Goal: Transaction & Acquisition: Book appointment/travel/reservation

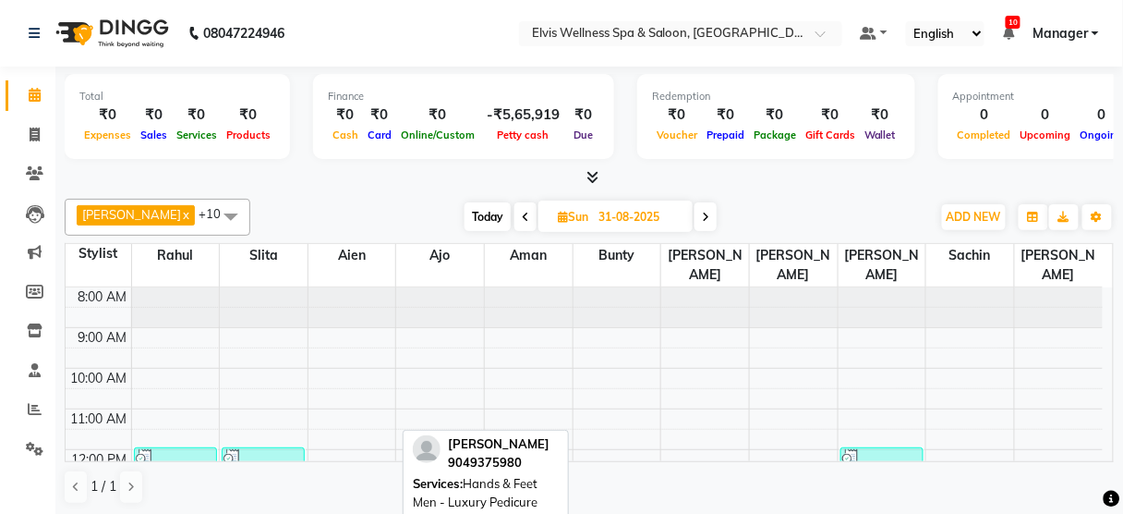
scroll to position [185, 0]
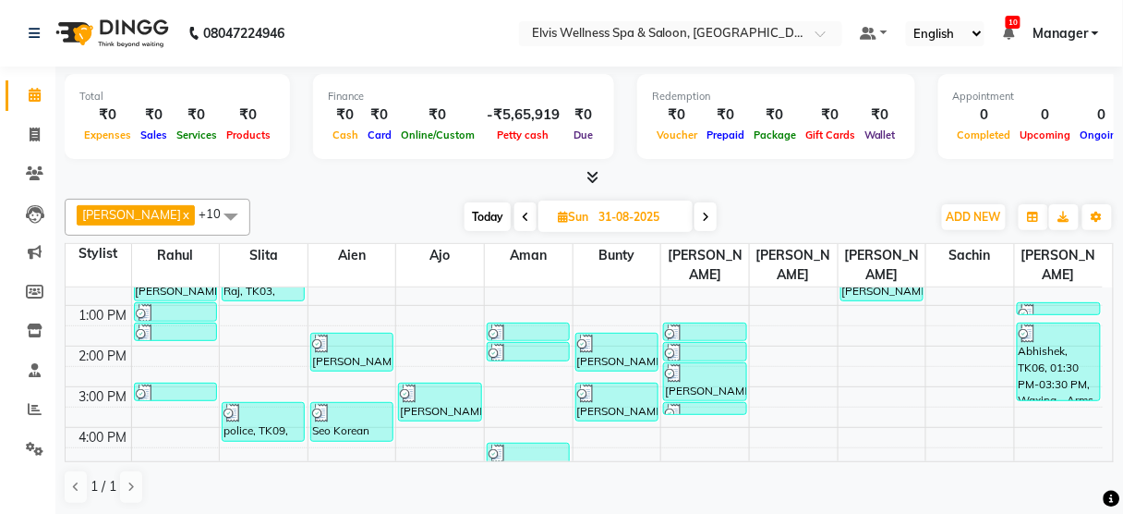
click at [465, 211] on span "Today" at bounding box center [488, 216] width 46 height 29
type input "01-09-2025"
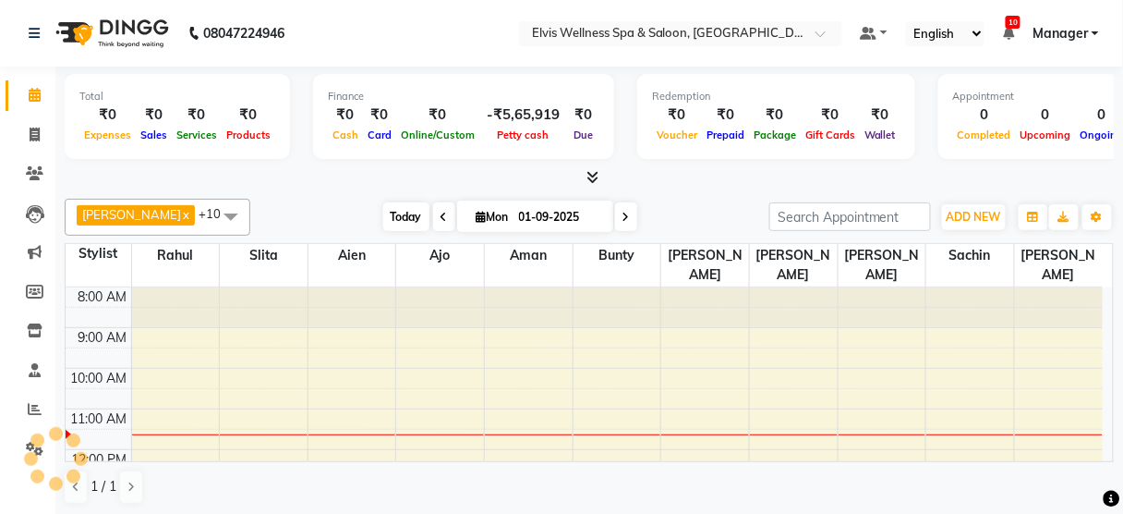
scroll to position [121, 0]
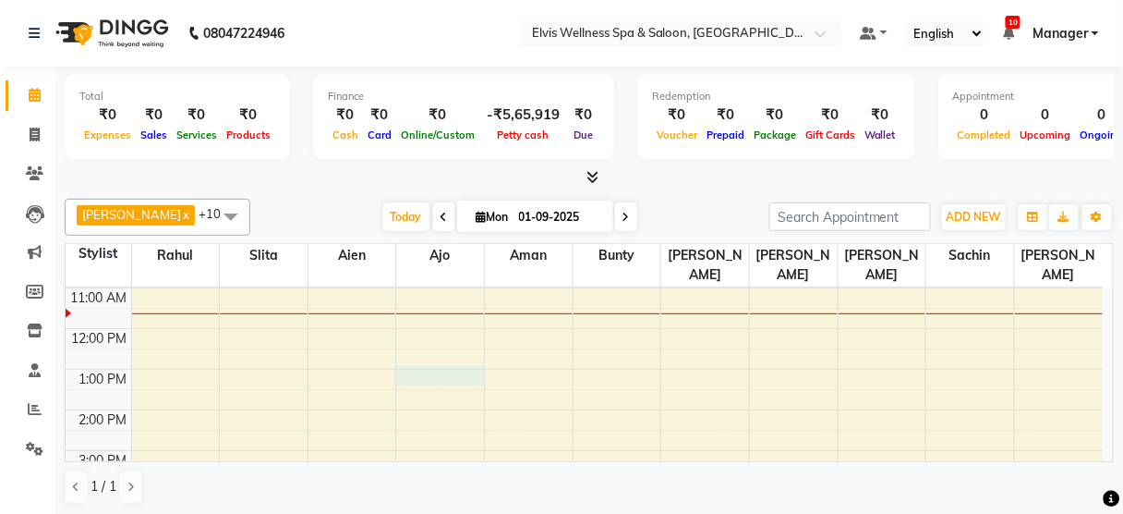
click at [482, 349] on div "8:00 AM 9:00 AM 10:00 AM 11:00 AM 12:00 PM 1:00 PM 2:00 PM 3:00 PM 4:00 PM 5:00…" at bounding box center [584, 450] width 1037 height 568
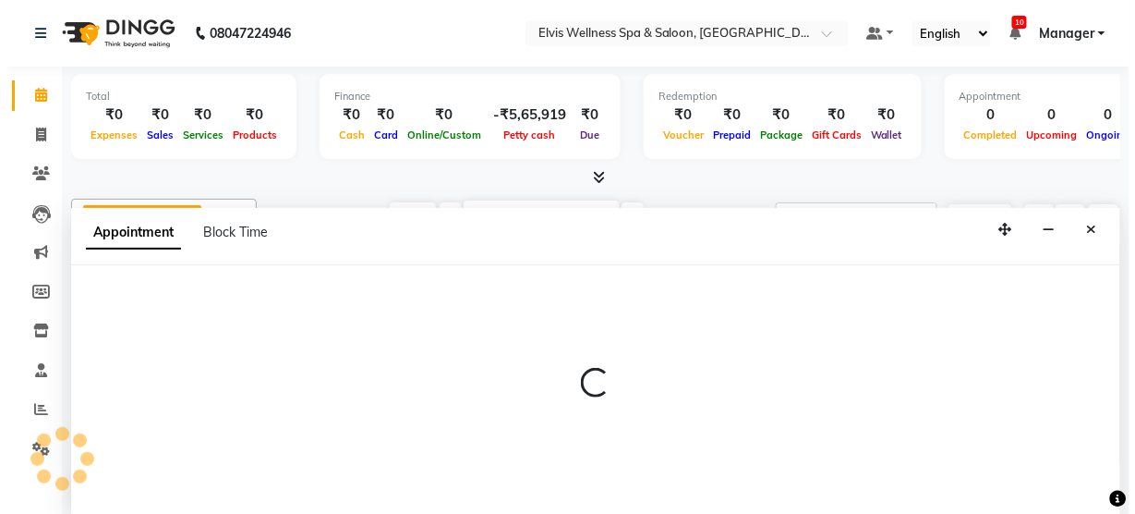
scroll to position [0, 0]
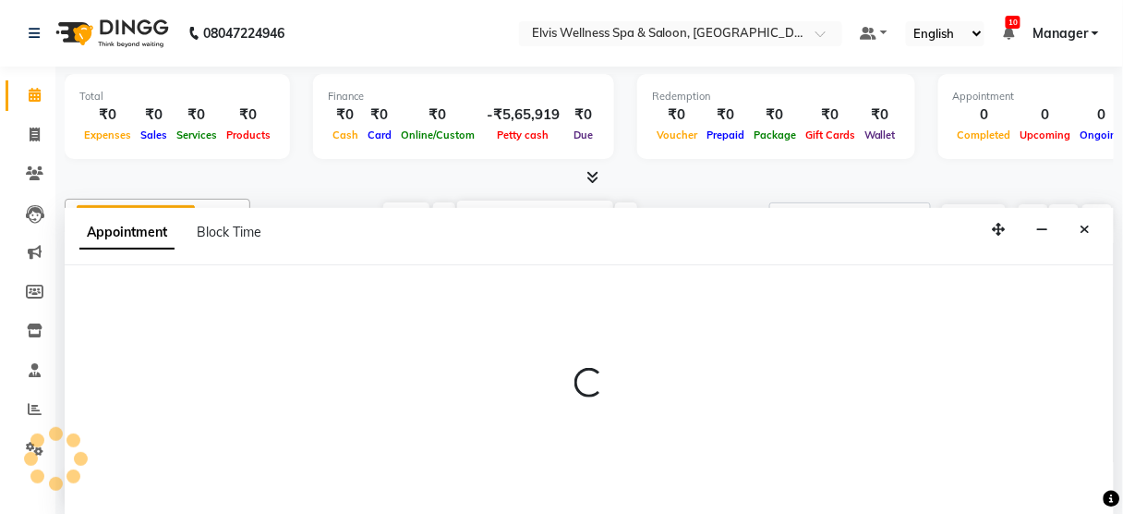
select select "89118"
select select "780"
select select "tentative"
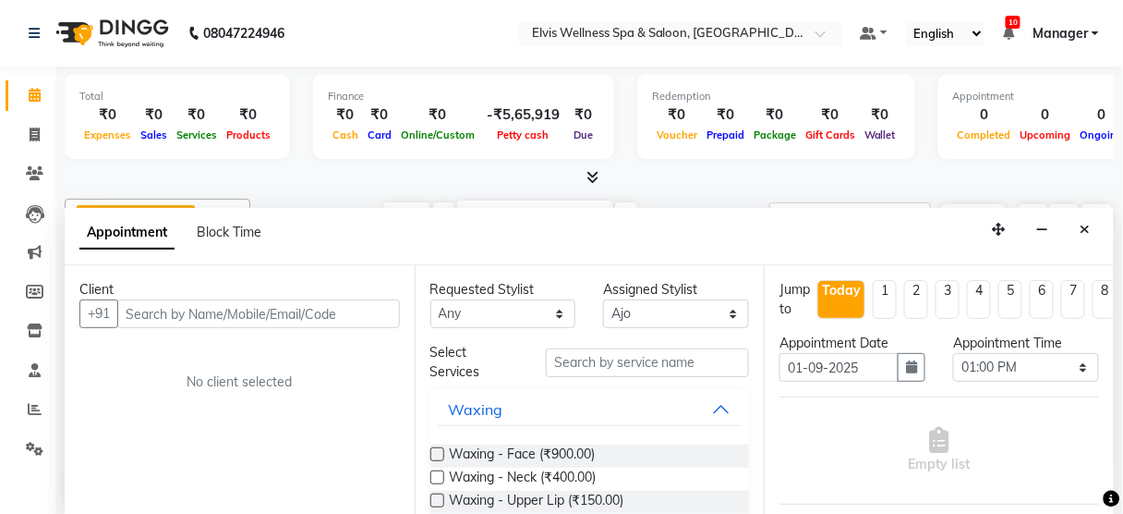
click at [220, 309] on input "text" at bounding box center [258, 313] width 283 height 29
type input "9"
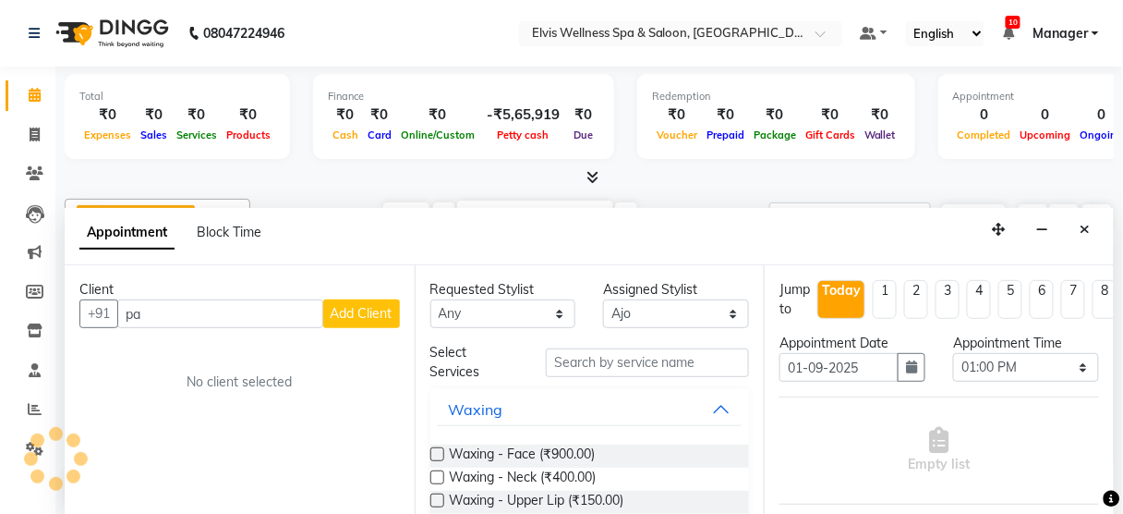
type input "p"
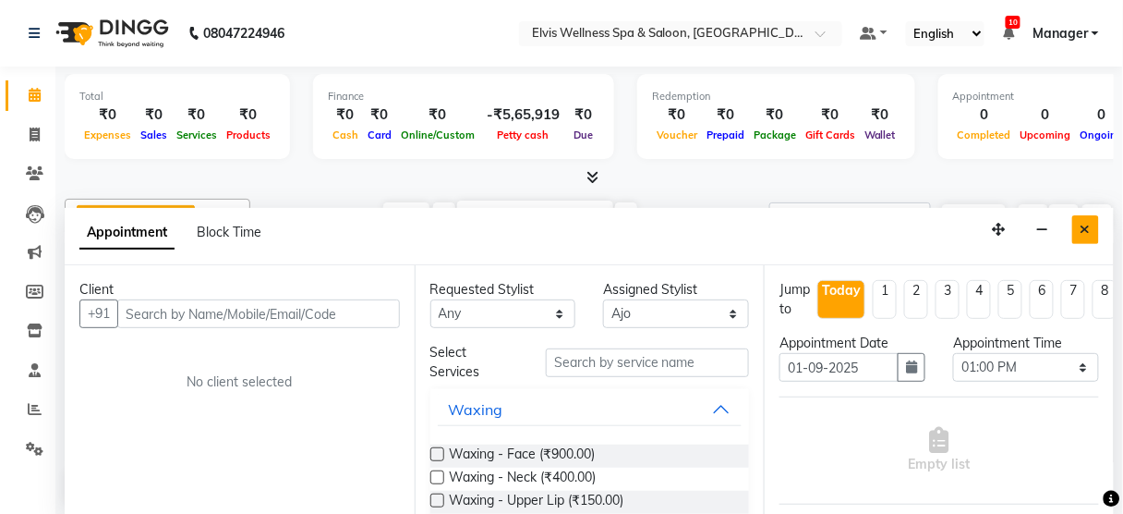
click at [1081, 224] on button "Close" at bounding box center [1086, 229] width 27 height 29
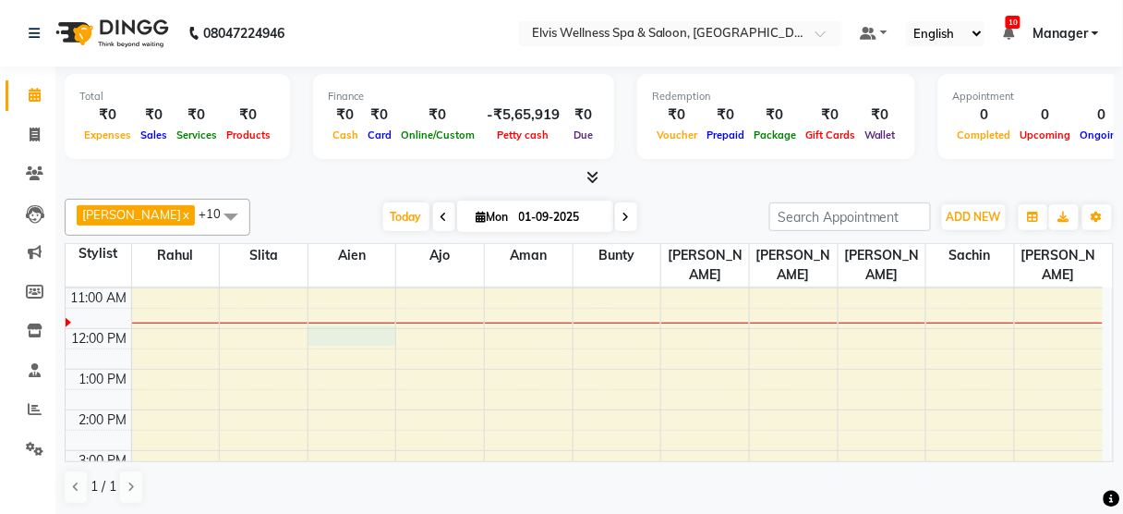
click at [346, 304] on div "8:00 AM 9:00 AM 10:00 AM 11:00 AM 12:00 PM 1:00 PM 2:00 PM 3:00 PM 4:00 PM 5:00…" at bounding box center [584, 450] width 1037 height 568
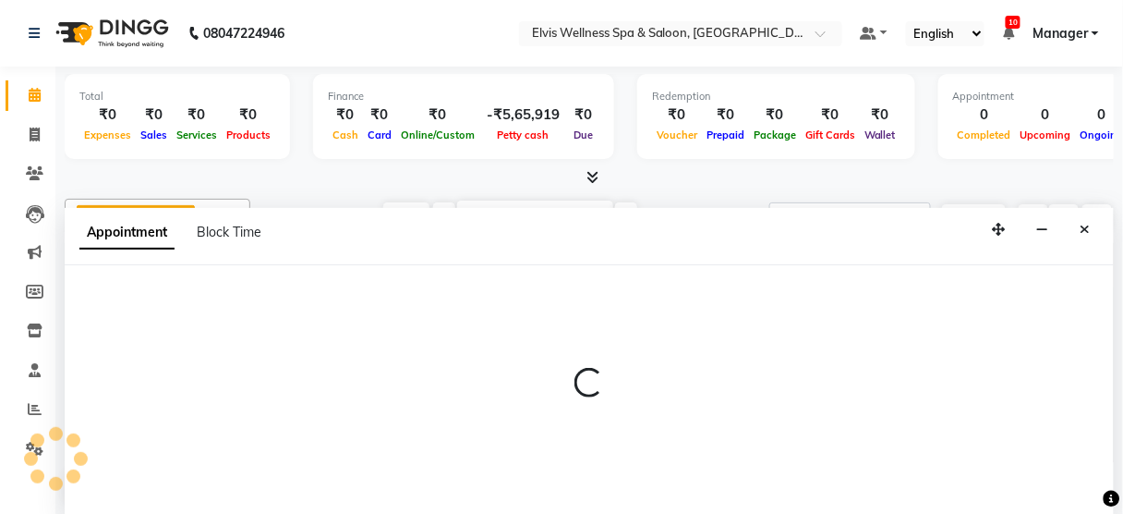
select select "45634"
select select "720"
select select "tentative"
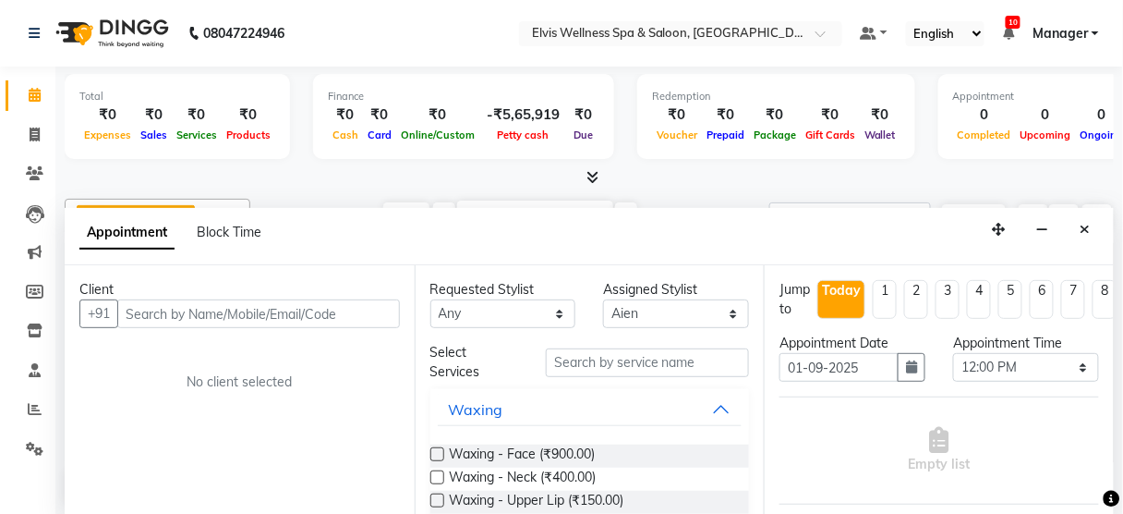
click at [209, 301] on input "text" at bounding box center [258, 313] width 283 height 29
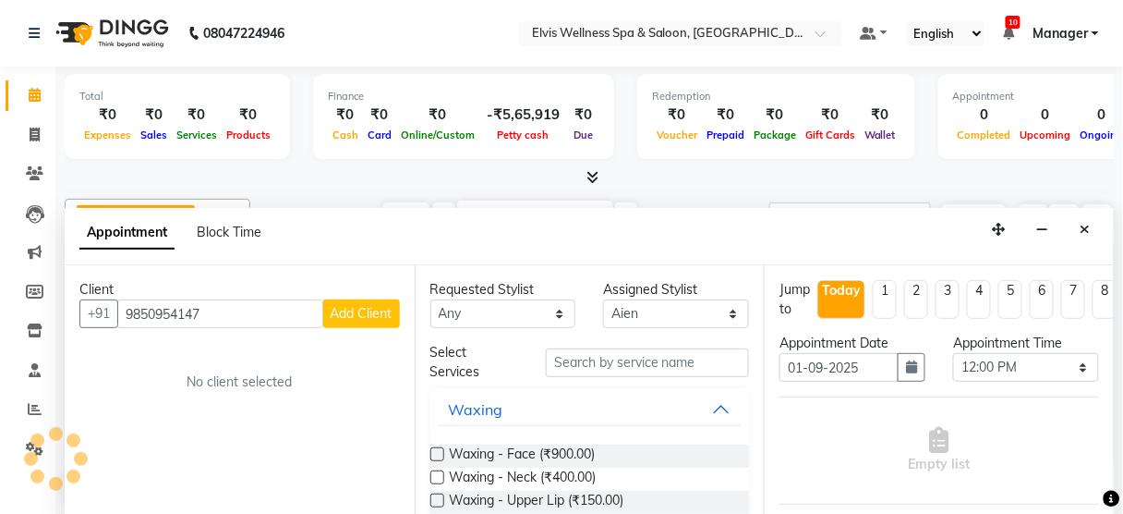
type input "9850954147"
click at [359, 307] on span "Add Client" at bounding box center [362, 313] width 62 height 17
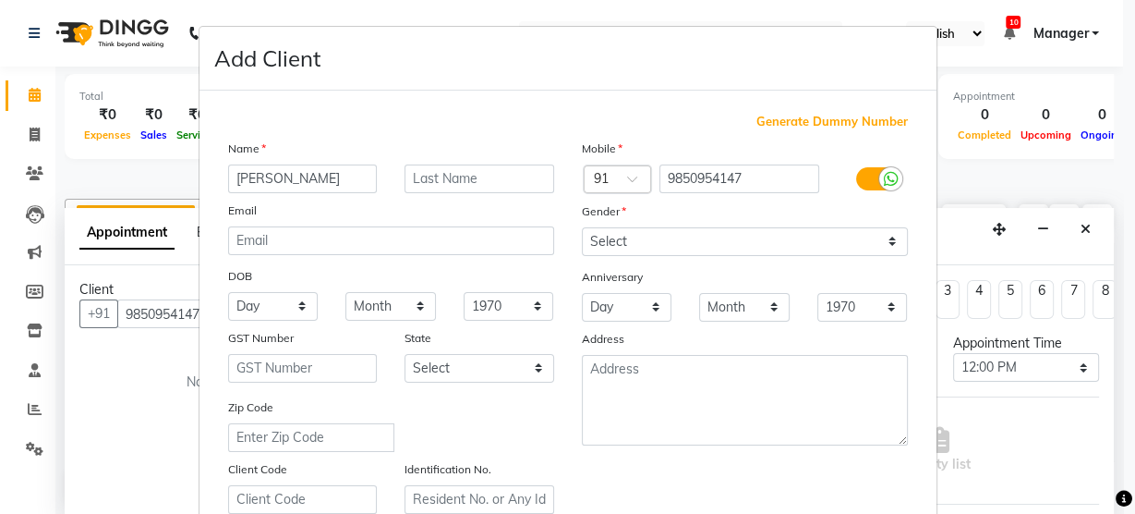
type input "[PERSON_NAME]"
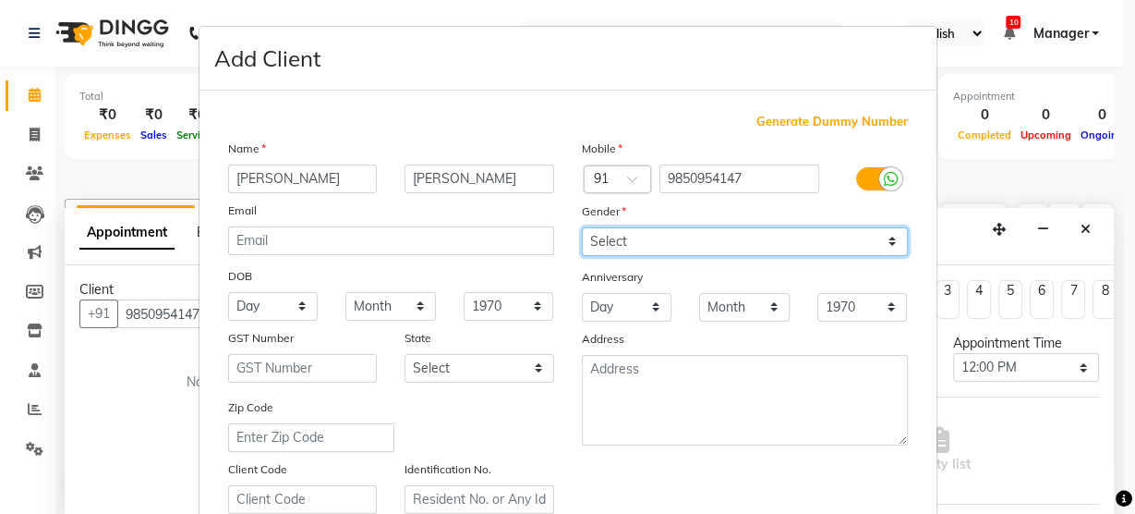
drag, startPoint x: 725, startPoint y: 237, endPoint x: 643, endPoint y: 290, distance: 98.1
click at [643, 290] on div "Mobile Country Code × 91 9850954147 Gender Select [DEMOGRAPHIC_DATA] [DEMOGRAPH…" at bounding box center [745, 326] width 354 height 375
select select "[DEMOGRAPHIC_DATA]"
click at [582, 227] on select "Select [DEMOGRAPHIC_DATA] [DEMOGRAPHIC_DATA] Other Prefer Not To Say" at bounding box center [745, 241] width 326 height 29
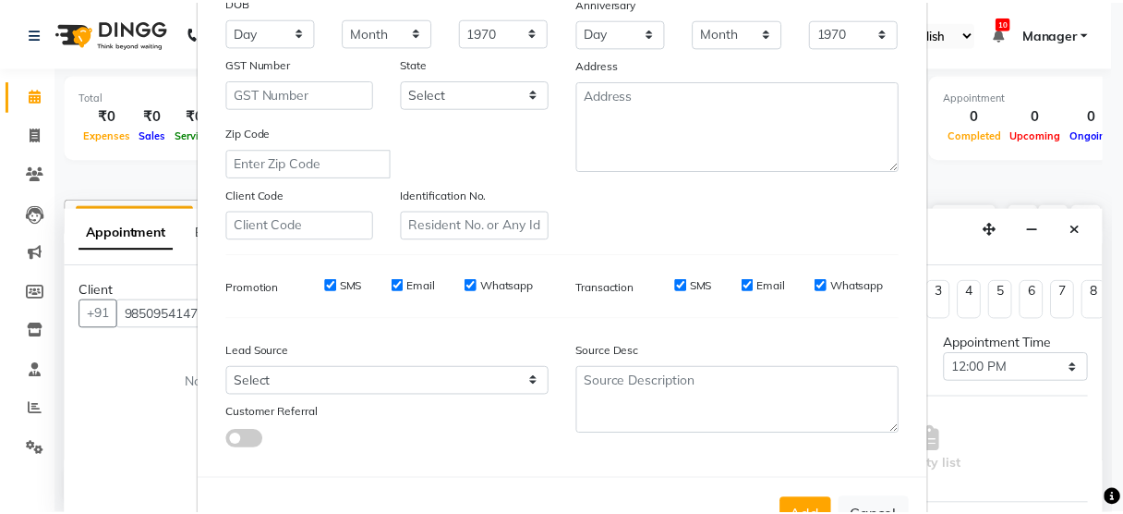
scroll to position [334, 0]
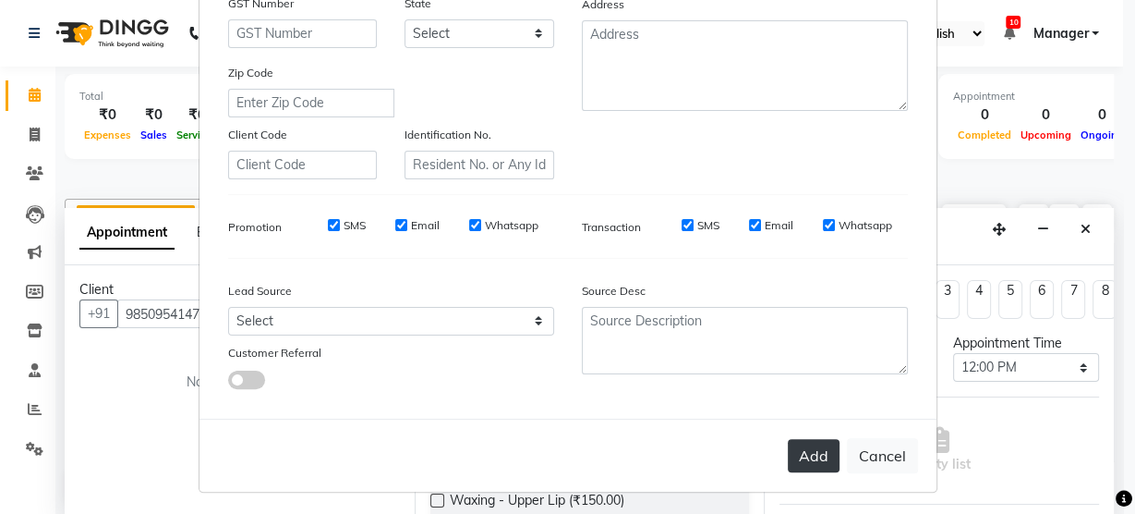
click at [814, 455] on button "Add" at bounding box center [814, 455] width 52 height 33
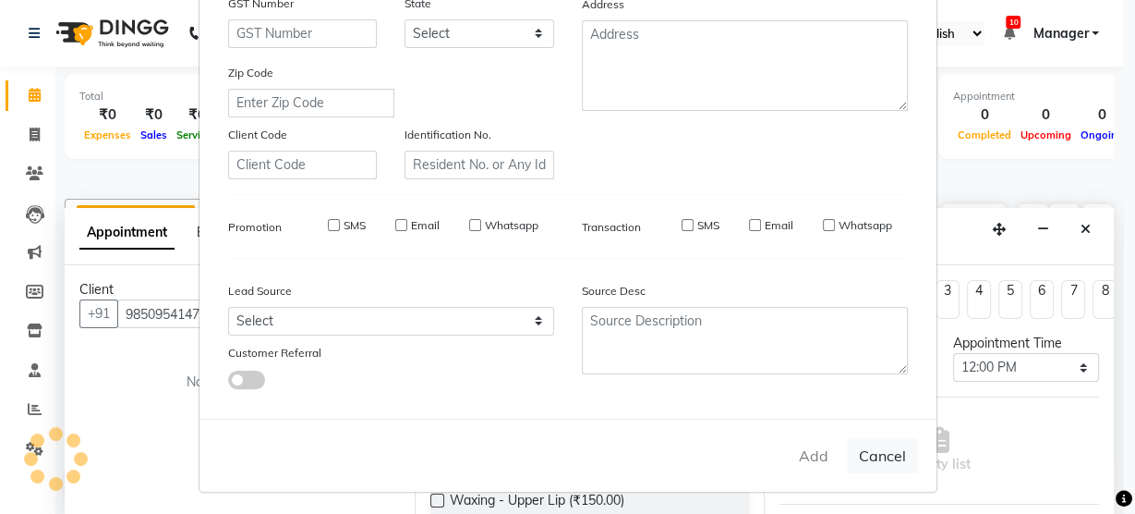
select select
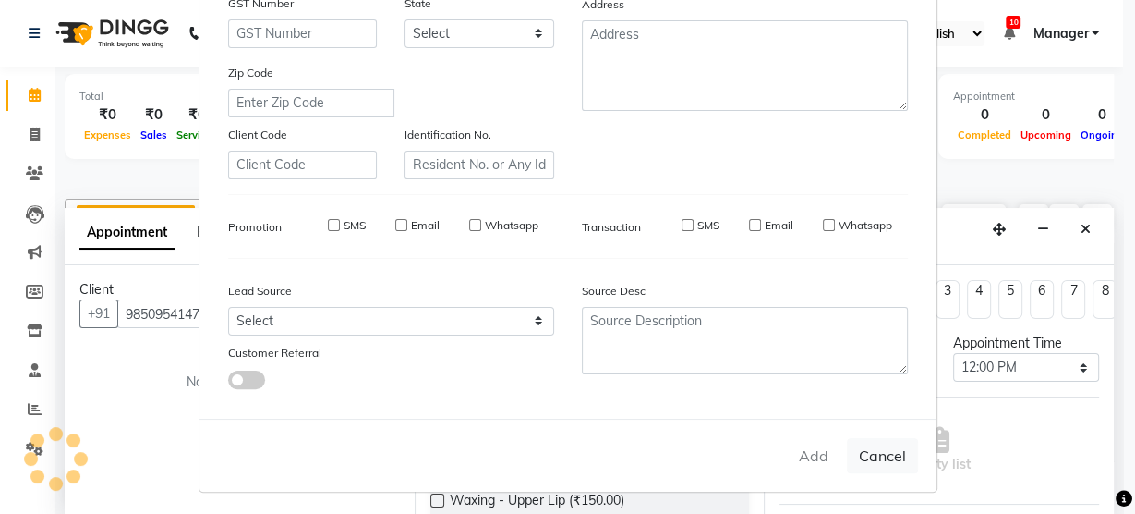
select select
checkbox input "false"
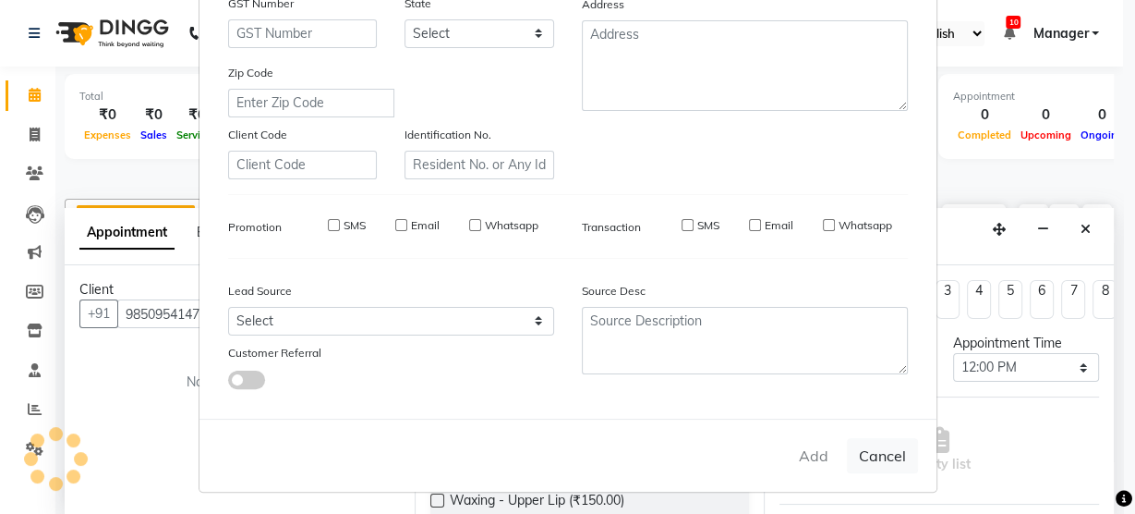
checkbox input "false"
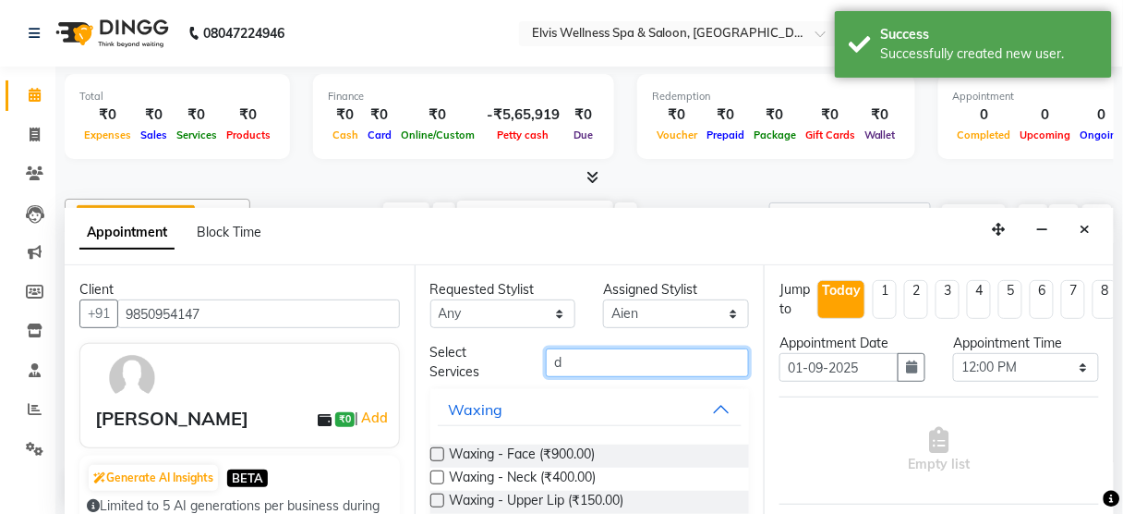
click at [636, 356] on input "d" at bounding box center [647, 362] width 203 height 29
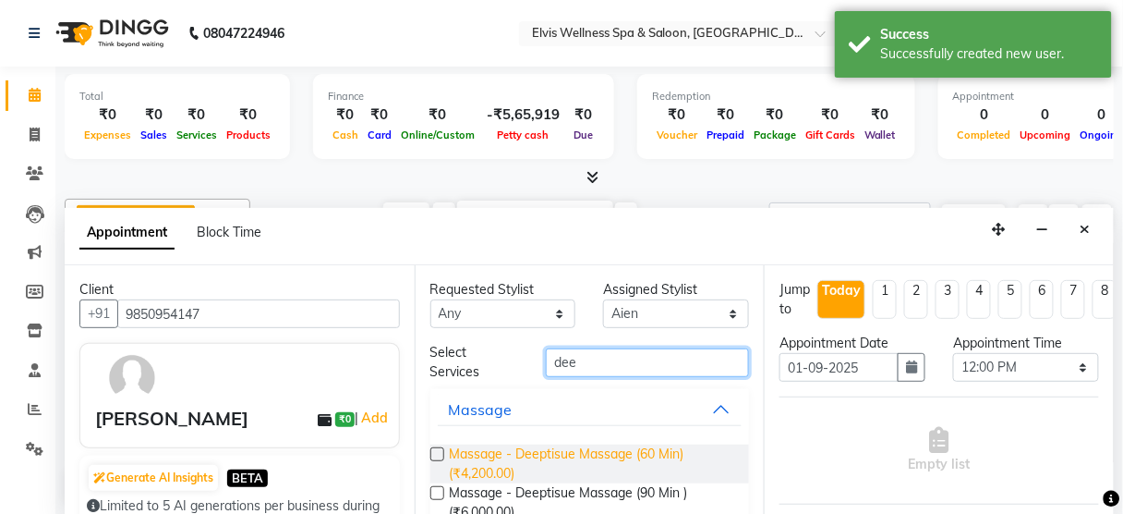
type input "dee"
click at [606, 453] on span "Massage - Deeptisue Massage (60 Min) (₹4,200.00)" at bounding box center [592, 463] width 285 height 39
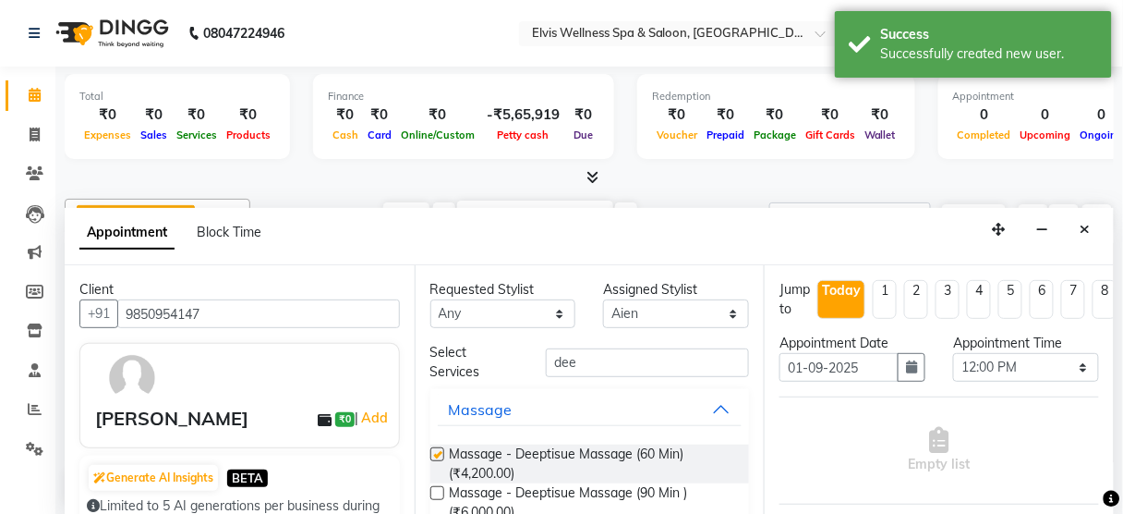
checkbox input "false"
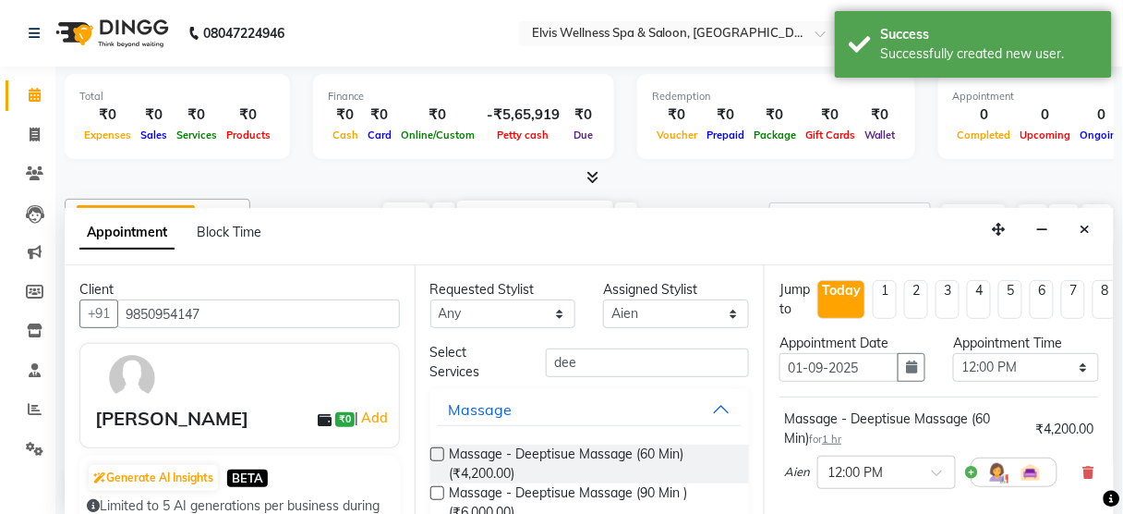
scroll to position [299, 0]
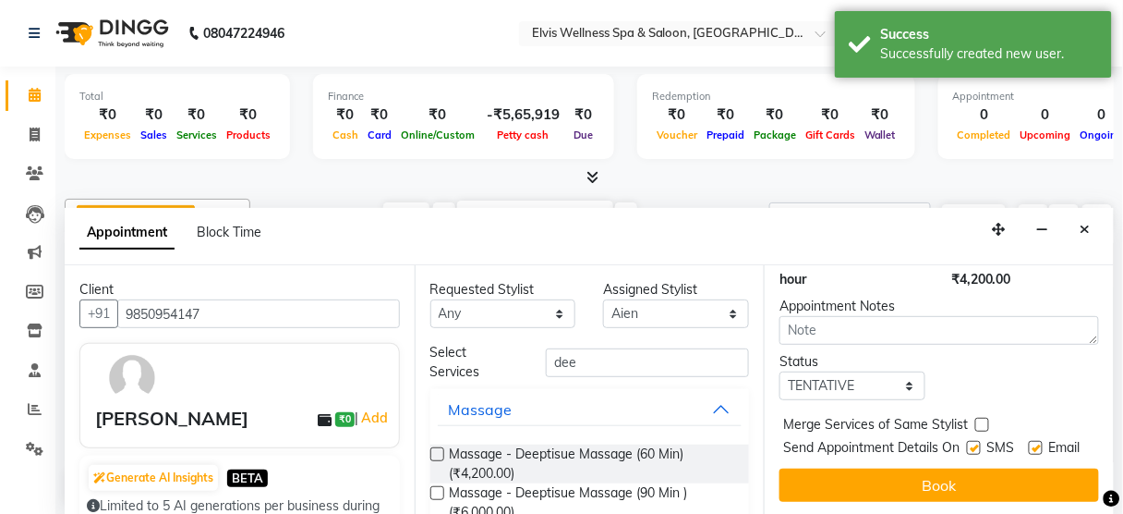
click at [967, 441] on label at bounding box center [974, 448] width 14 height 14
click at [967, 443] on input "checkbox" at bounding box center [973, 449] width 12 height 12
checkbox input "false"
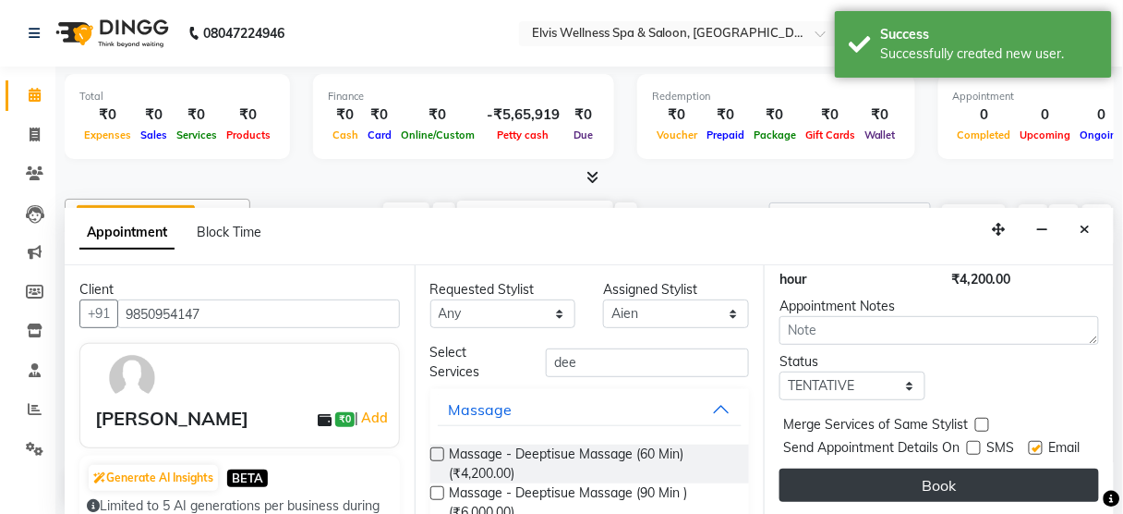
click at [953, 470] on button "Book" at bounding box center [940, 484] width 320 height 33
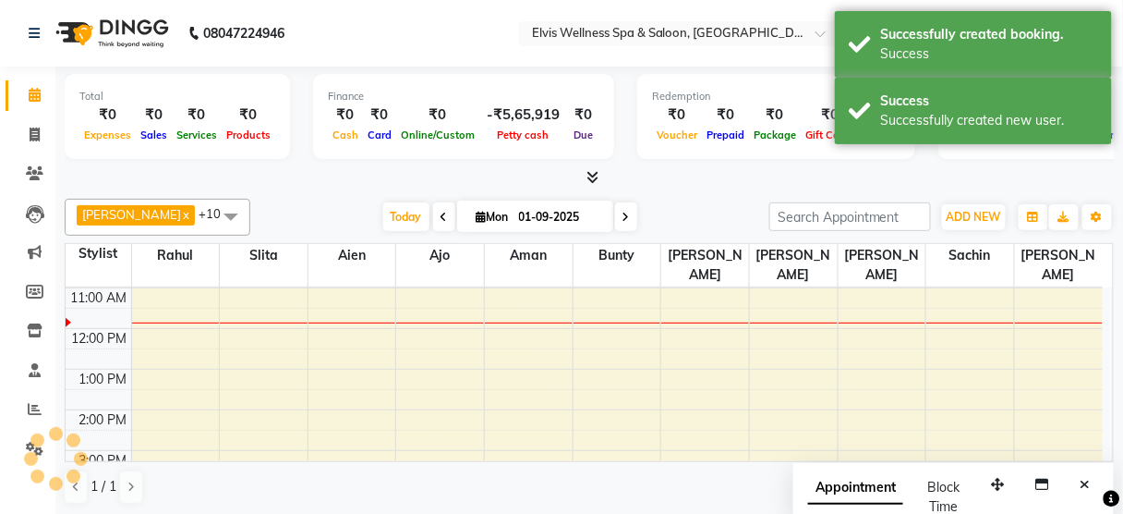
scroll to position [0, 0]
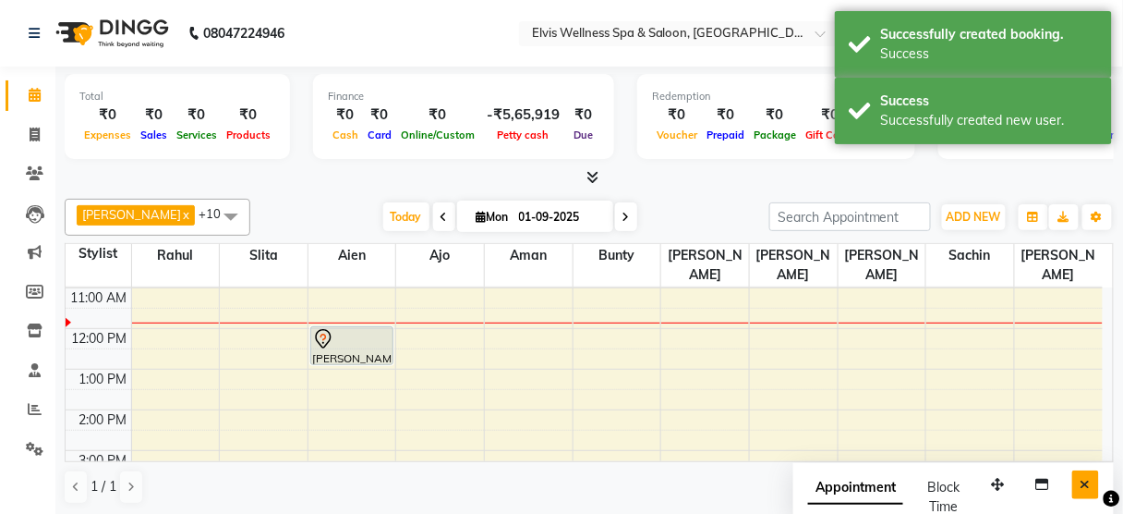
click at [1091, 478] on icon "Close" at bounding box center [1086, 484] width 10 height 13
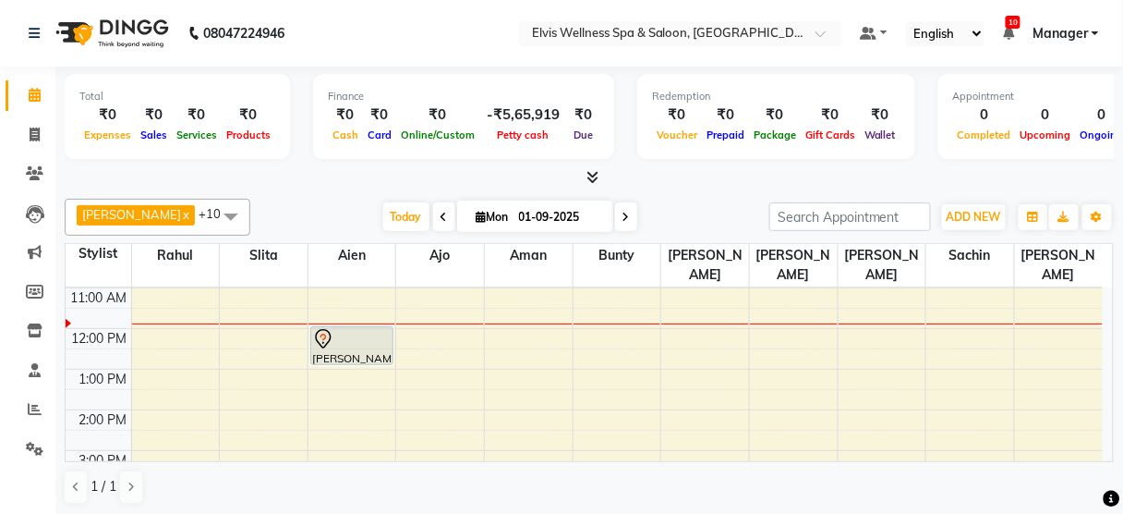
click at [527, 309] on div "8:00 AM 9:00 AM 10:00 AM 11:00 AM 12:00 PM 1:00 PM 2:00 PM 3:00 PM 4:00 PM 5:00…" at bounding box center [584, 450] width 1037 height 568
select select "46426"
select select "tentative"
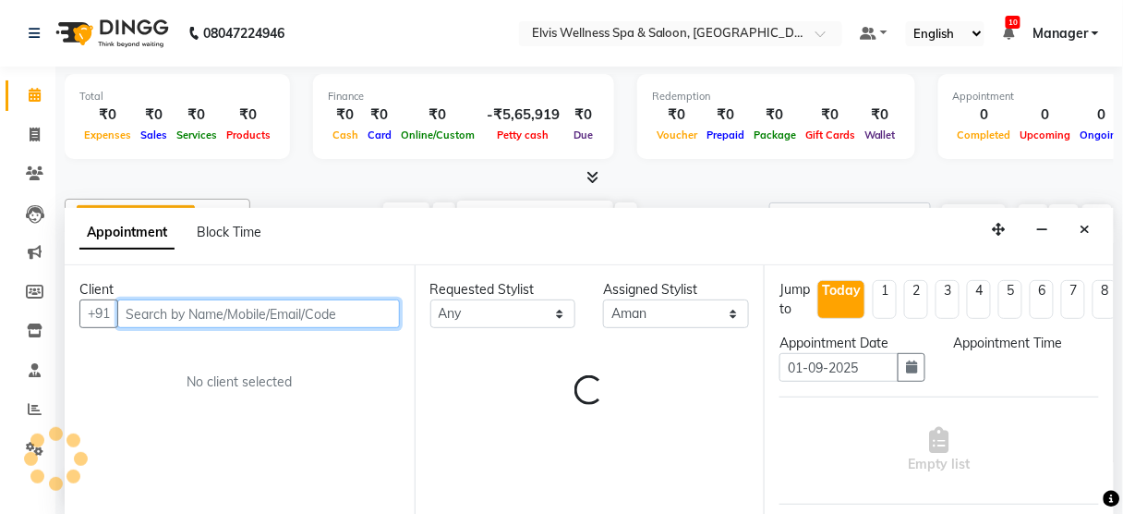
select select "720"
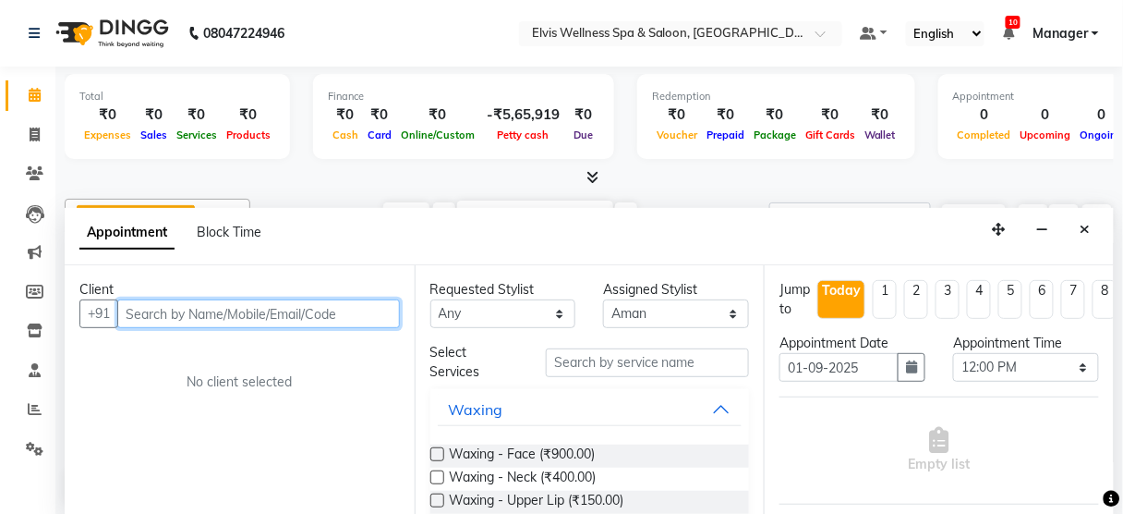
paste input "9657064835"
click at [208, 312] on input "text" at bounding box center [258, 313] width 283 height 29
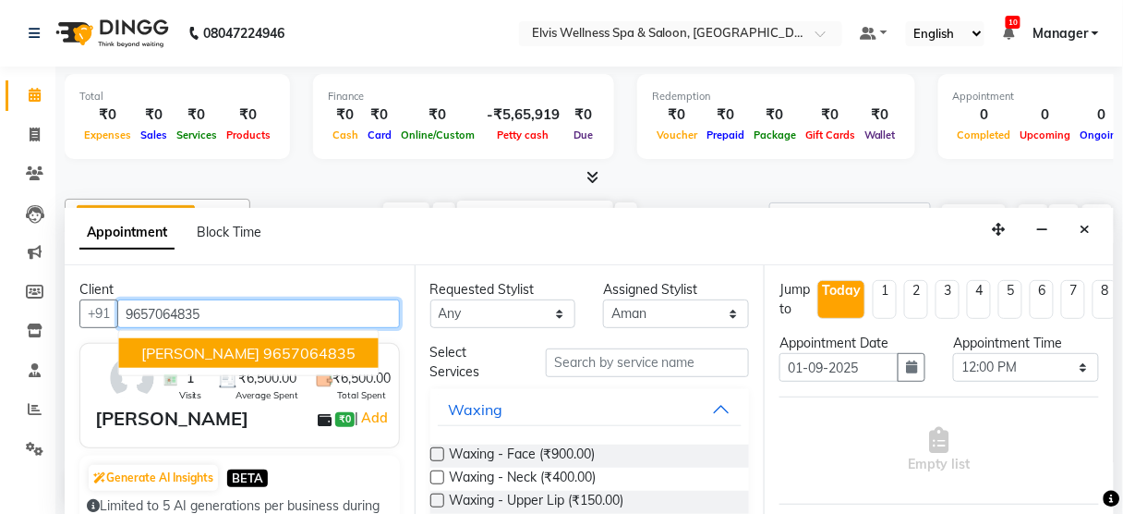
click at [212, 356] on span "[PERSON_NAME]" at bounding box center [200, 353] width 119 height 18
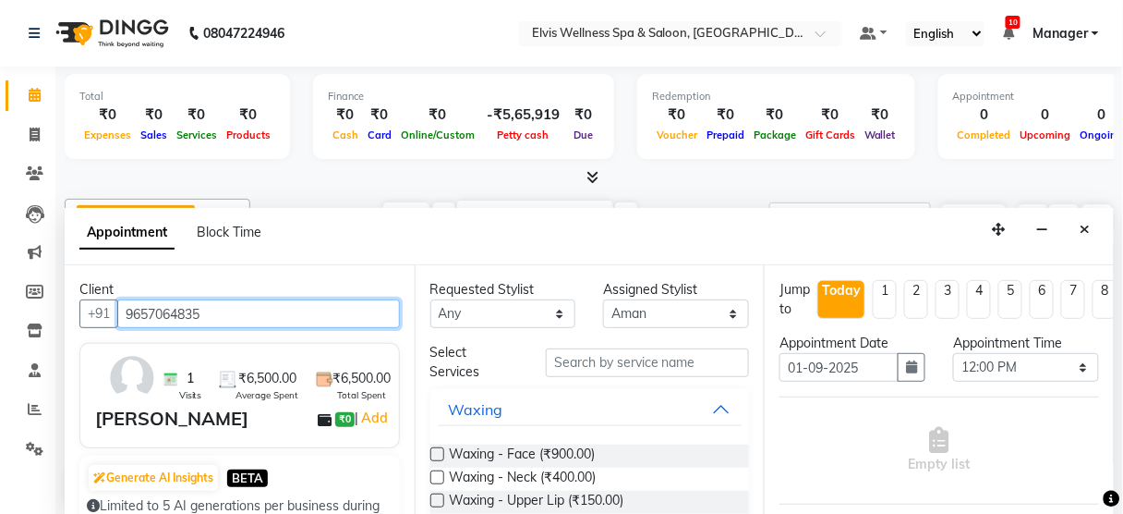
type input "9657064835"
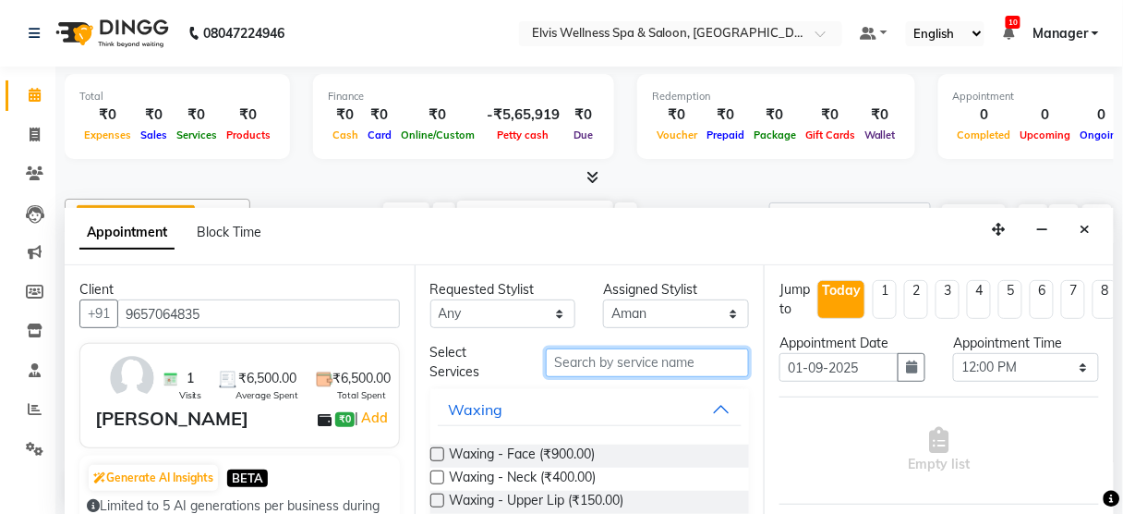
click at [618, 354] on input "text" at bounding box center [647, 362] width 203 height 29
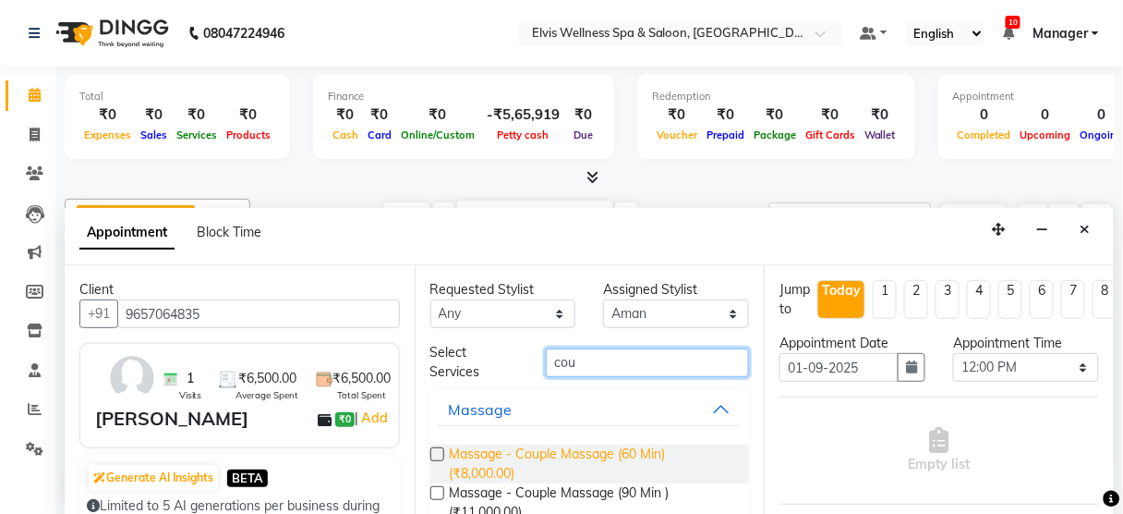
type input "cou"
click at [593, 446] on span "Massage - Couple Massage (60 Min) (₹8,000.00)" at bounding box center [592, 463] width 285 height 39
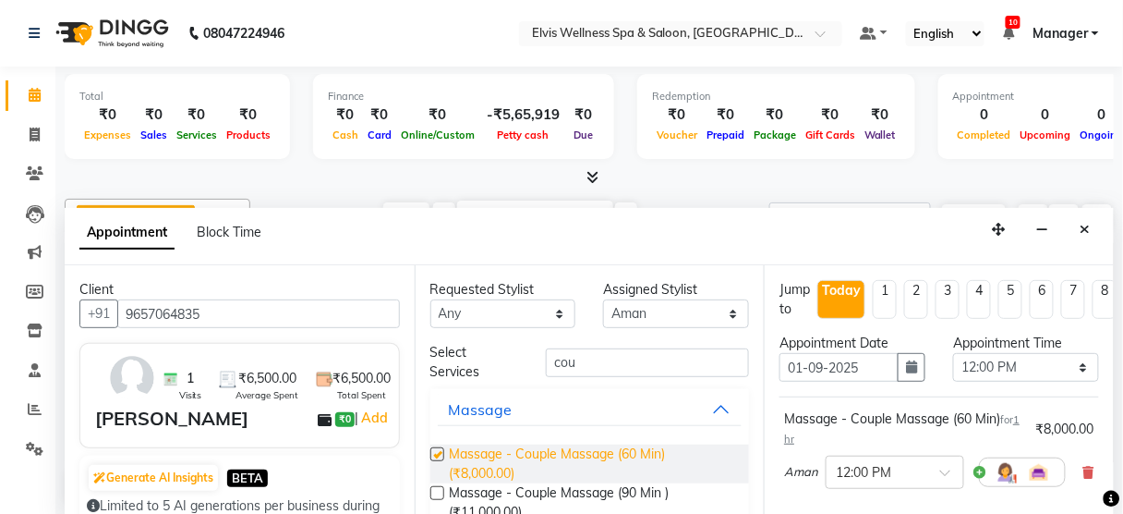
checkbox input "false"
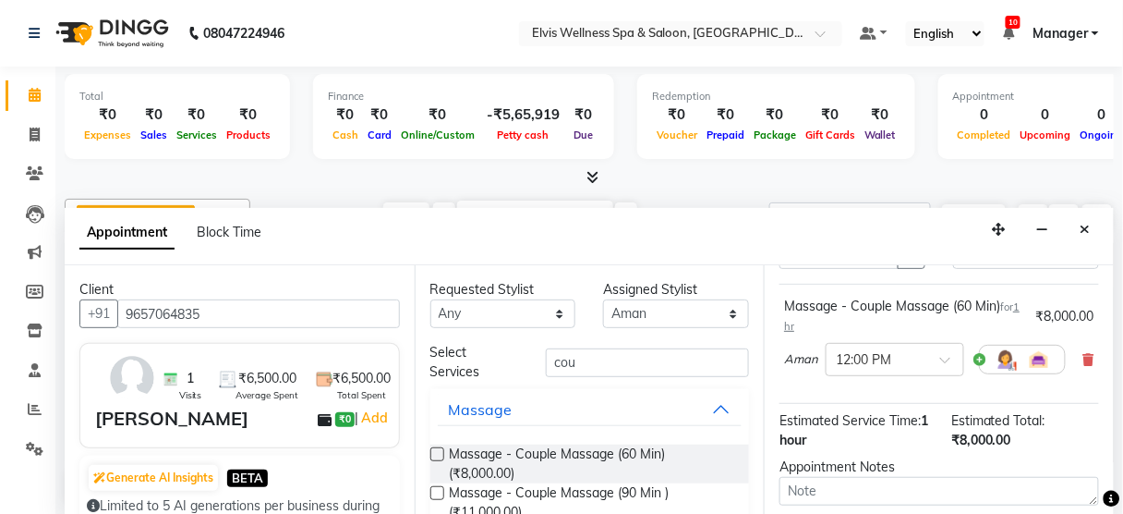
click at [1003, 367] on div at bounding box center [1022, 360] width 87 height 30
click at [1003, 357] on img at bounding box center [1006, 359] width 22 height 22
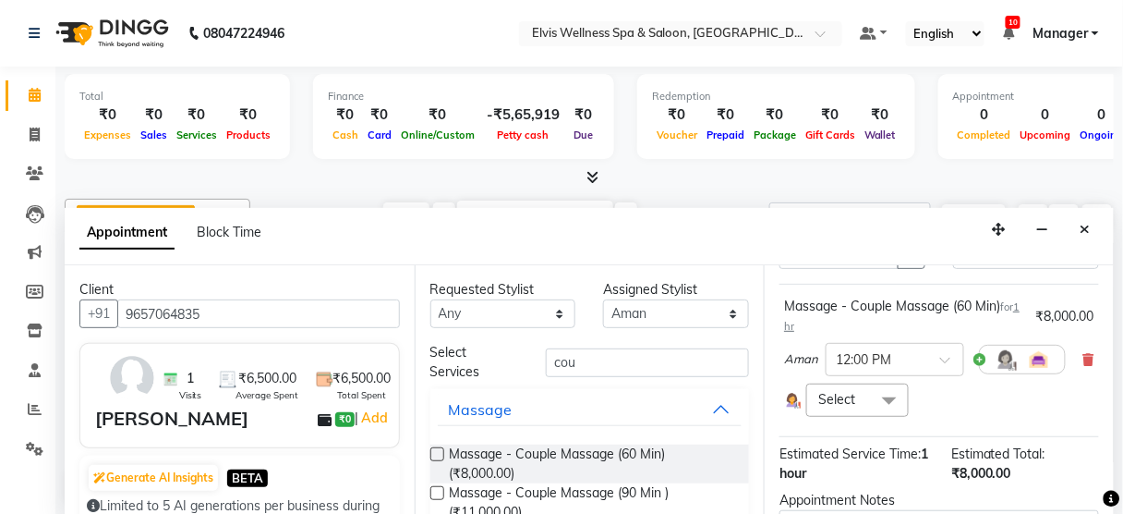
click at [887, 388] on span at bounding box center [889, 400] width 37 height 35
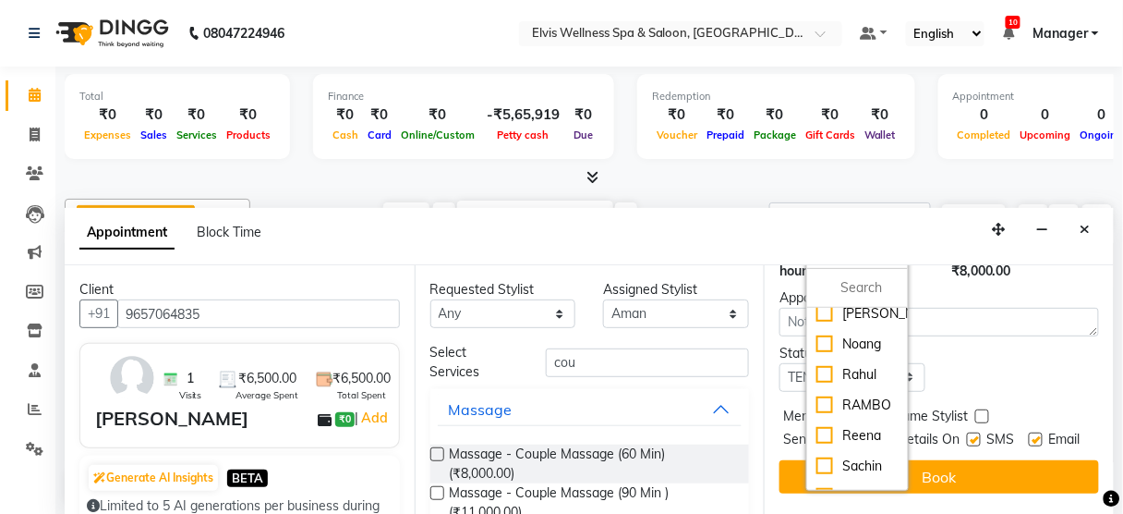
scroll to position [811, 0]
click at [825, 322] on div "[PERSON_NAME]" at bounding box center [857, 312] width 81 height 19
checkbox input "true"
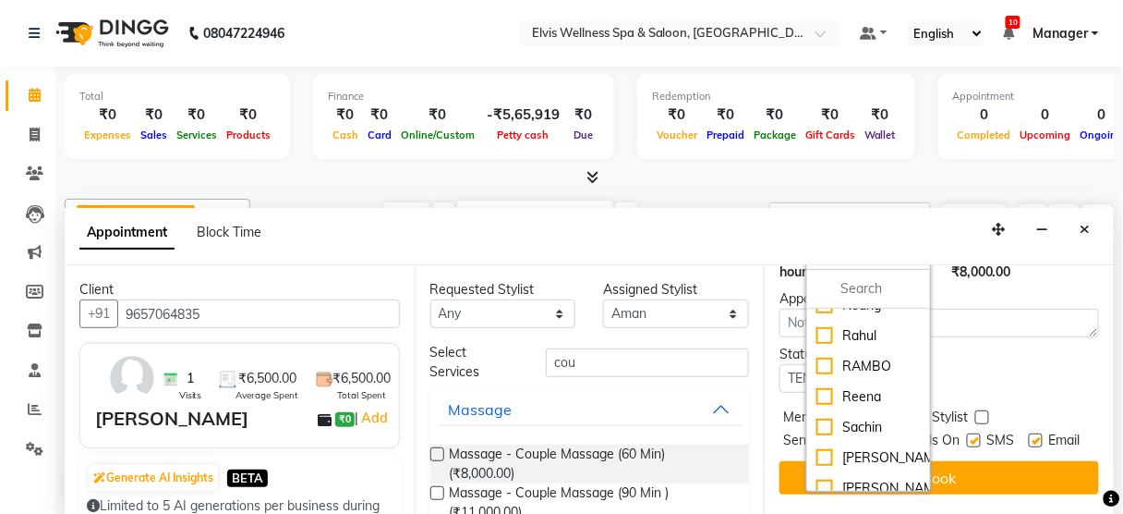
click at [967, 436] on label at bounding box center [974, 440] width 14 height 14
click at [967, 436] on input "checkbox" at bounding box center [973, 442] width 12 height 12
checkbox input "false"
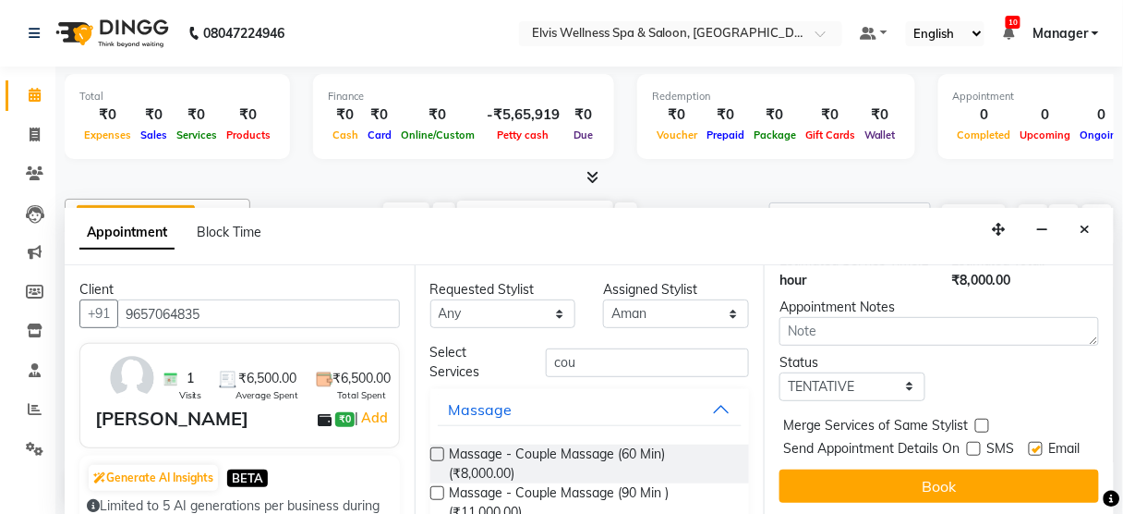
scroll to position [336, 0]
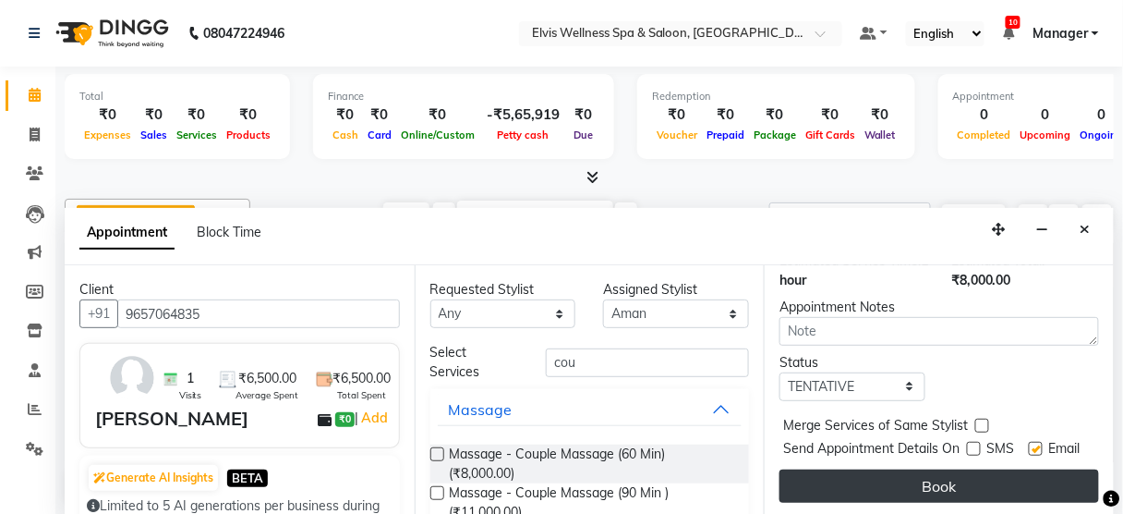
click at [953, 469] on button "Book" at bounding box center [940, 485] width 320 height 33
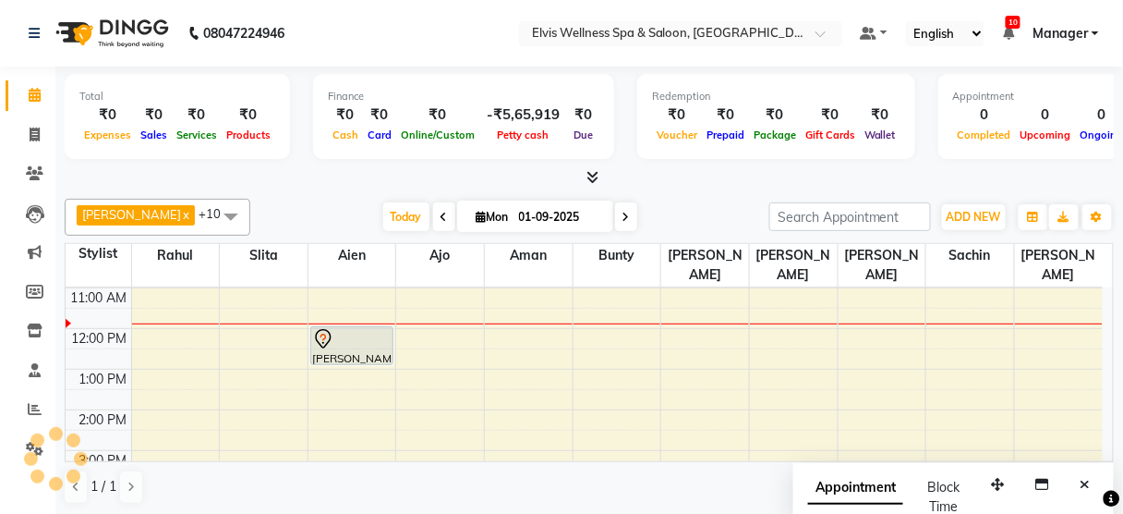
scroll to position [0, 0]
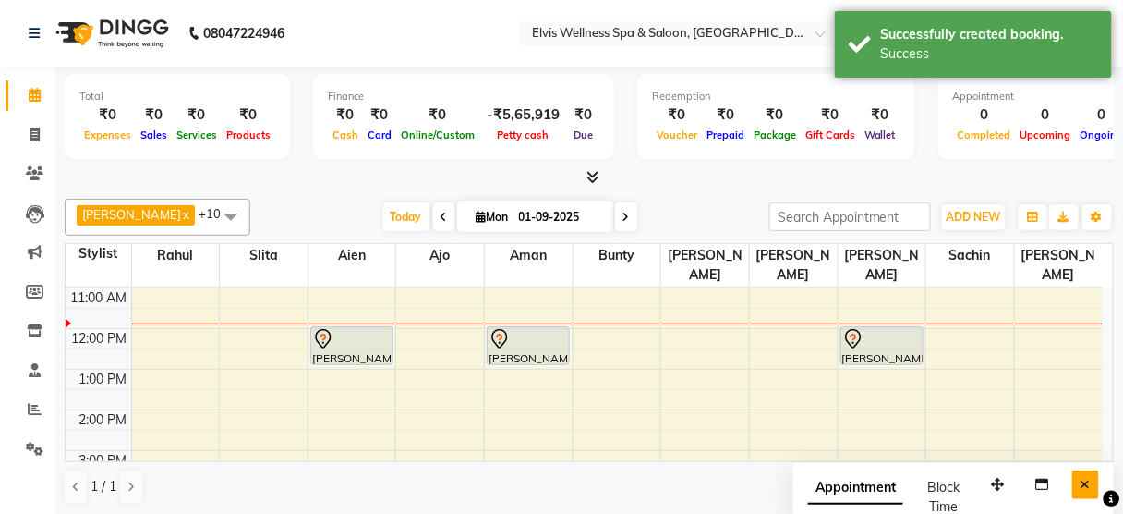
click at [1087, 478] on icon "Close" at bounding box center [1086, 484] width 10 height 13
